Goal: Information Seeking & Learning: Learn about a topic

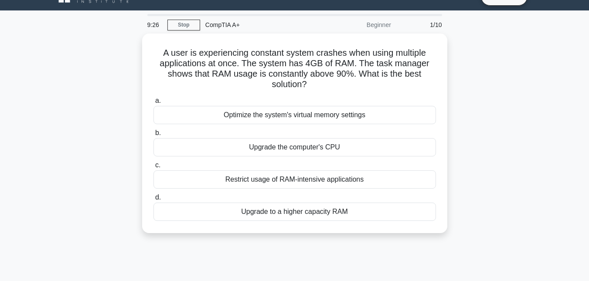
scroll to position [35, 0]
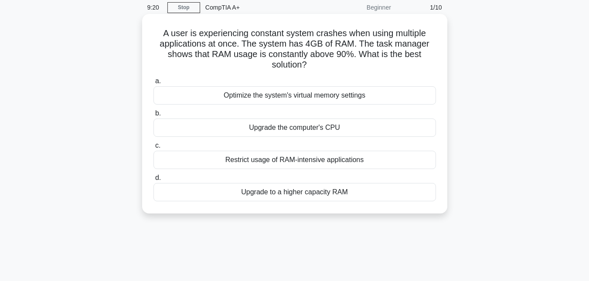
click at [290, 160] on div "Restrict usage of RAM-intensive applications" at bounding box center [295, 160] width 283 height 18
click at [154, 149] on input "c. Restrict usage of RAM-intensive applications" at bounding box center [154, 146] width 0 height 6
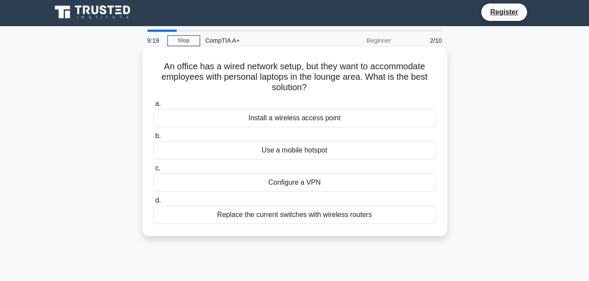
scroll to position [0, 0]
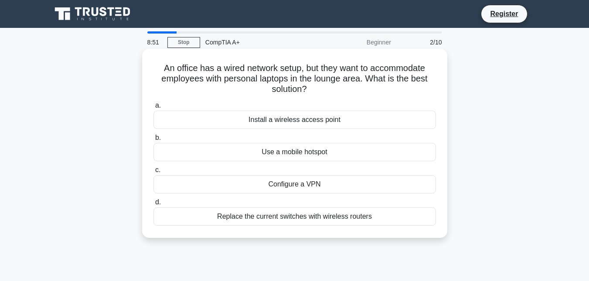
click at [320, 123] on div "Install a wireless access point" at bounding box center [295, 120] width 283 height 18
click at [154, 109] on input "a. Install a wireless access point" at bounding box center [154, 106] width 0 height 6
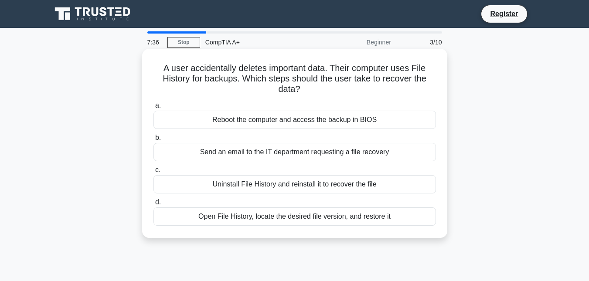
click at [266, 217] on div "Open File History, locate the desired file version, and restore it" at bounding box center [295, 217] width 283 height 18
click at [154, 205] on input "d. Open File History, locate the desired file version, and restore it" at bounding box center [154, 203] width 0 height 6
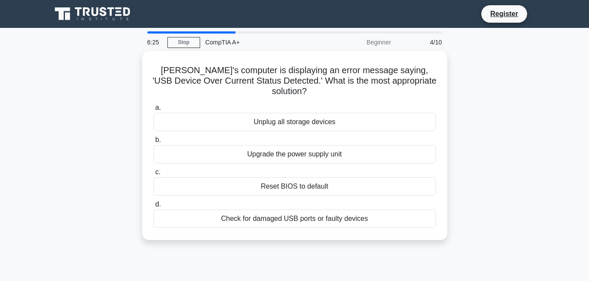
click at [506, 269] on div "6:25 Stop CompTIA A+ Beginner 4/10 [PERSON_NAME]'s computer is displaying an er…" at bounding box center [294, 249] width 497 height 436
click at [508, 172] on div "[PERSON_NAME]'s computer is displaying an error message saying, 'USB Device Ove…" at bounding box center [294, 151] width 497 height 200
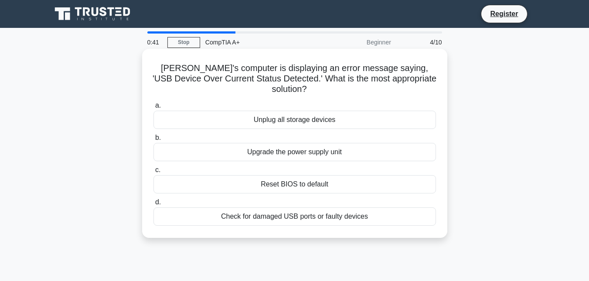
click at [275, 113] on div "Unplug all storage devices" at bounding box center [295, 120] width 283 height 18
click at [154, 109] on input "a. Unplug all storage devices" at bounding box center [154, 106] width 0 height 6
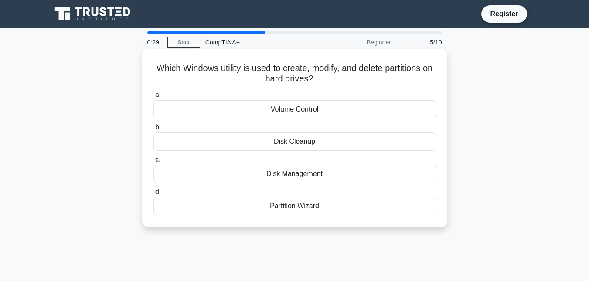
click at [302, 209] on div "Partition Wizard" at bounding box center [295, 206] width 283 height 18
click at [154, 195] on input "d. Partition Wizard" at bounding box center [154, 192] width 0 height 6
